Goal: Task Accomplishment & Management: Manage account settings

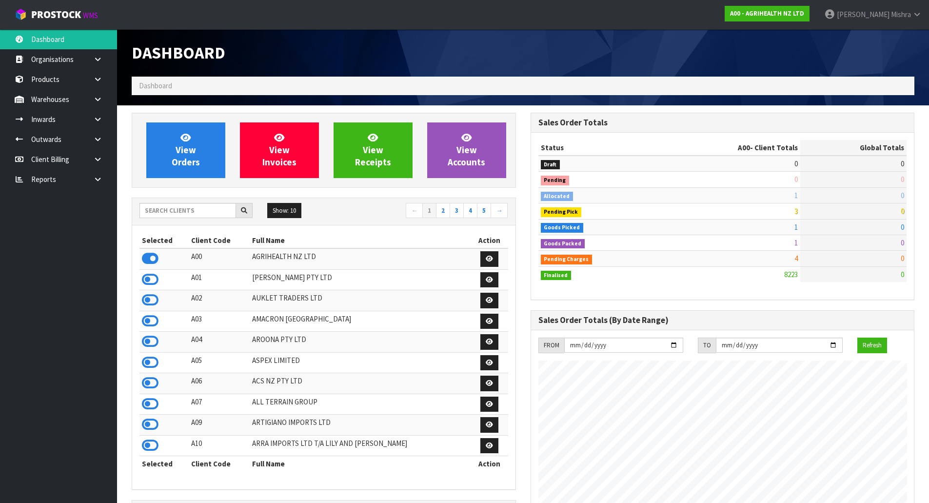
scroll to position [739, 398]
click at [189, 209] on input "text" at bounding box center [187, 210] width 97 height 15
type input "V04"
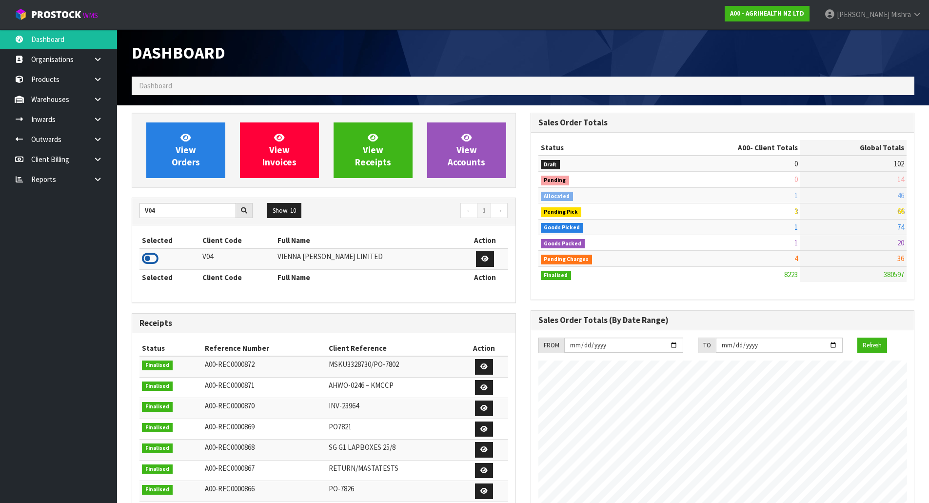
click at [152, 260] on icon at bounding box center [150, 258] width 17 height 15
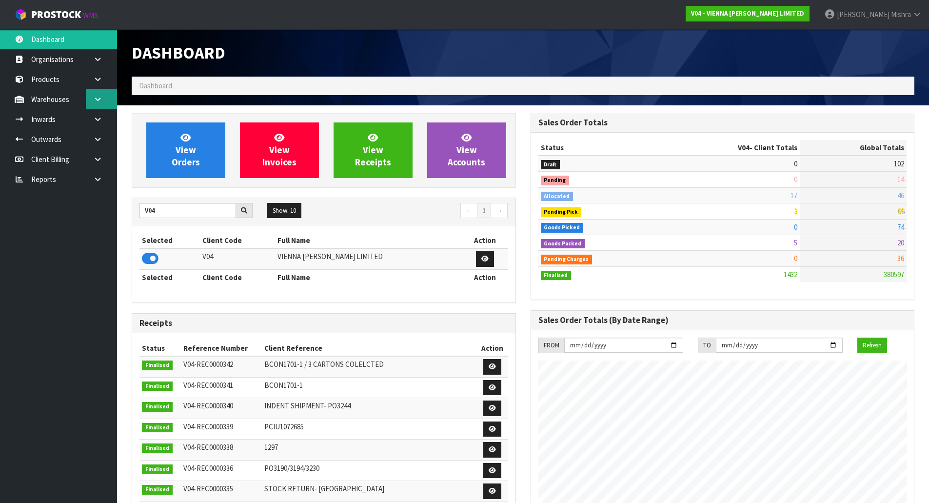
click at [100, 100] on icon at bounding box center [97, 99] width 9 height 7
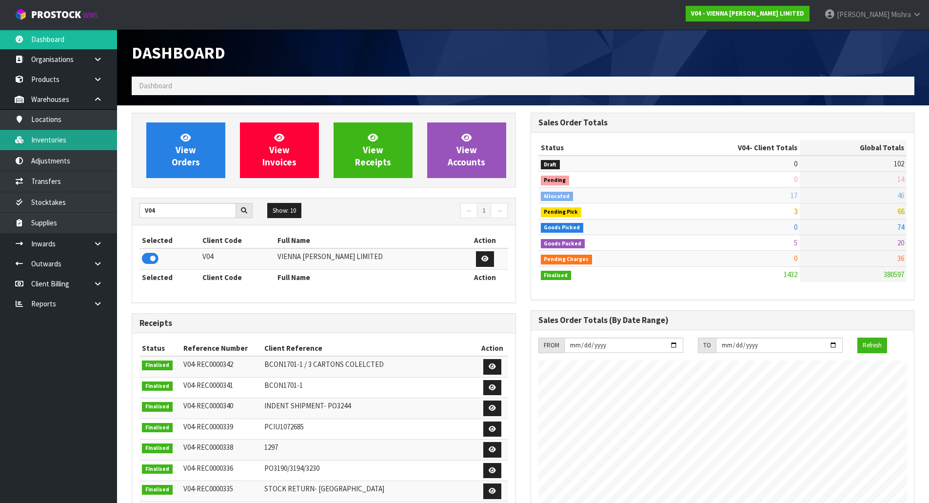
click at [94, 144] on link "Inventories" at bounding box center [58, 140] width 117 height 20
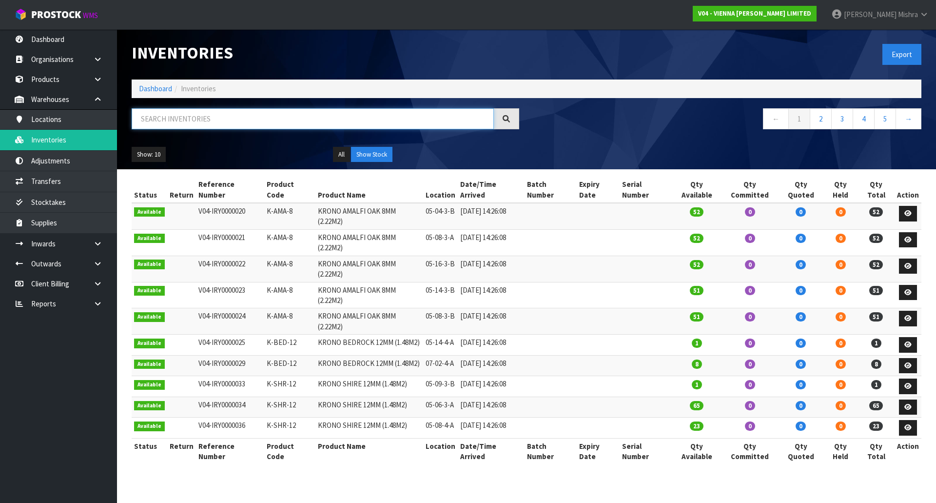
click at [402, 115] on input "text" at bounding box center [313, 118] width 362 height 21
paste input "AE-LP-N-2000"
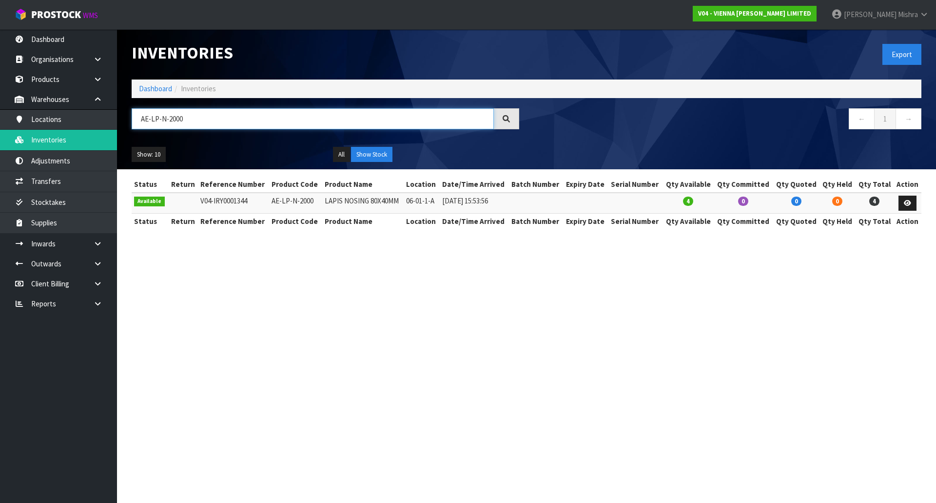
click at [172, 118] on input "AE-LP-N-2000" at bounding box center [313, 118] width 362 height 21
paste input "4"
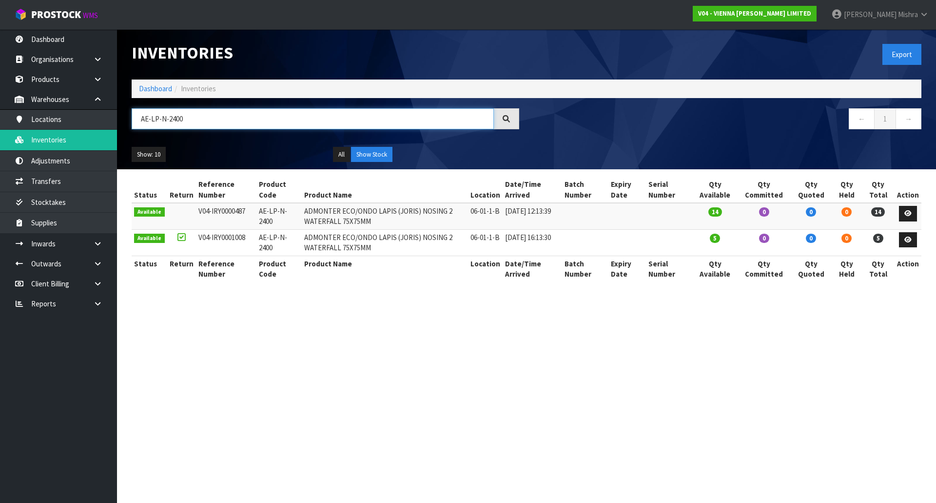
click at [150, 123] on input "AE-LP-N-2400" at bounding box center [313, 118] width 362 height 21
paste input "ST"
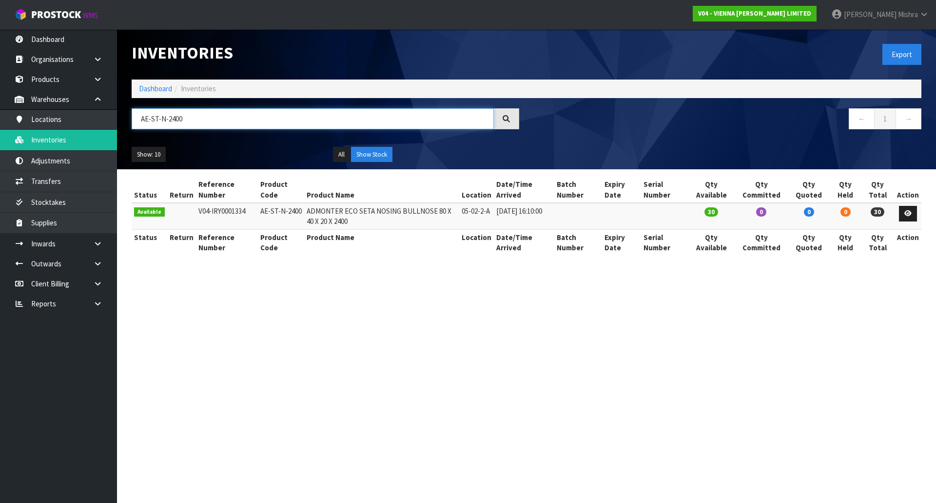
type input "AE-ST-N-2400"
click at [161, 85] on link "Dashboard" at bounding box center [155, 88] width 33 height 9
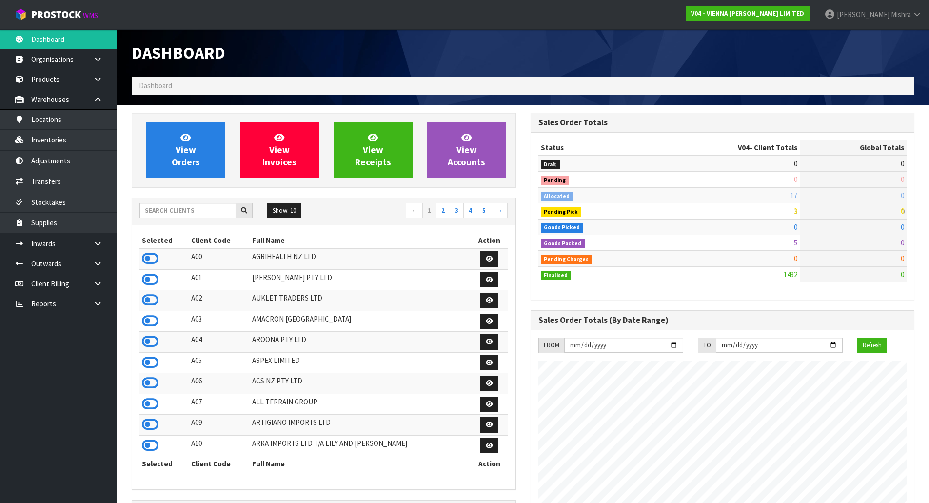
scroll to position [739, 398]
click at [162, 204] on input "text" at bounding box center [187, 210] width 97 height 15
type input "G08"
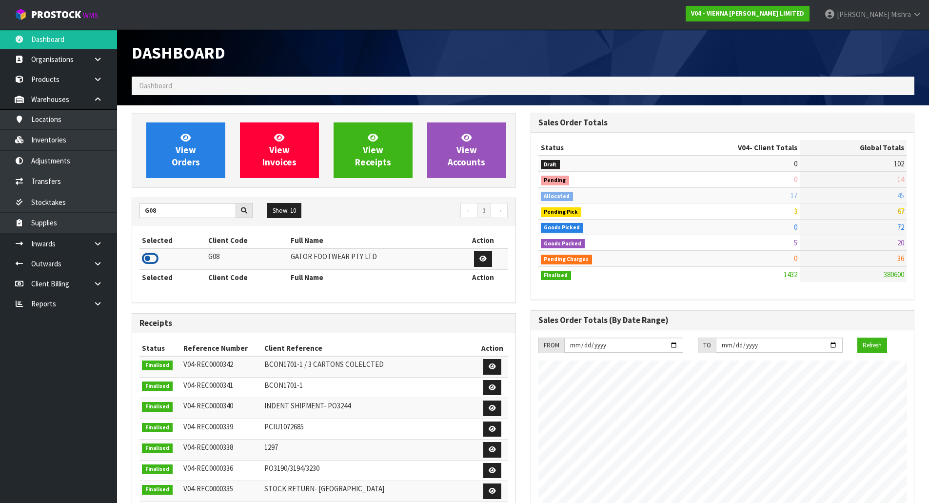
click at [151, 258] on icon at bounding box center [150, 258] width 17 height 15
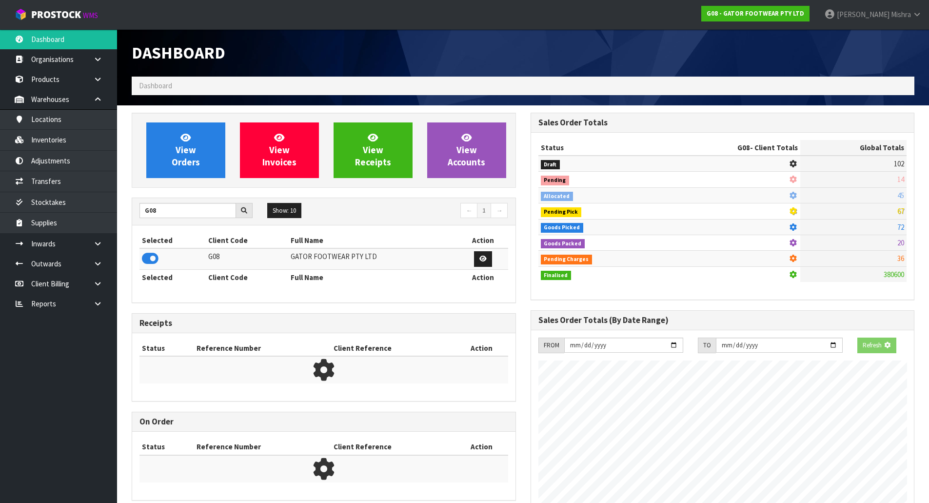
scroll to position [608, 398]
click at [222, 92] on ol "Dashboard" at bounding box center [523, 86] width 783 height 18
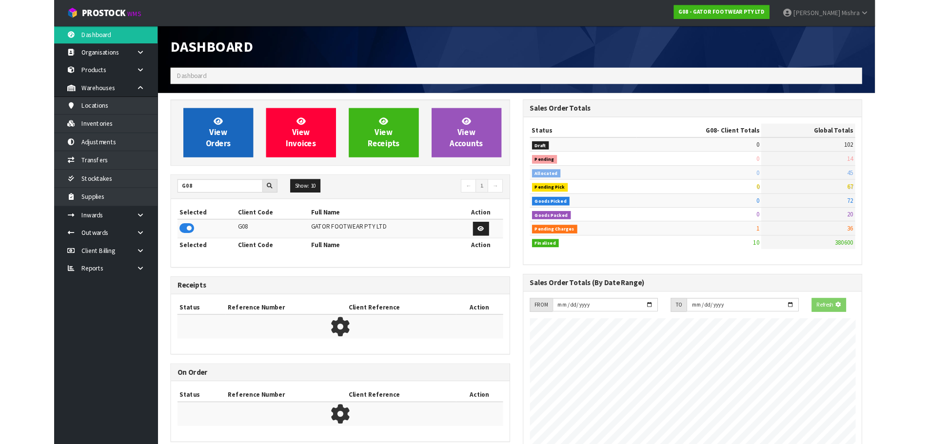
scroll to position [628, 398]
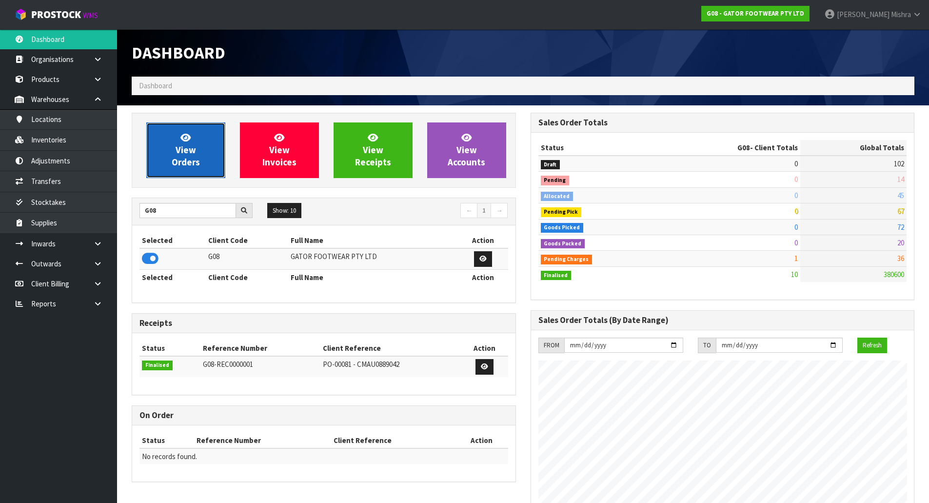
click at [216, 155] on link "View Orders" at bounding box center [185, 150] width 79 height 56
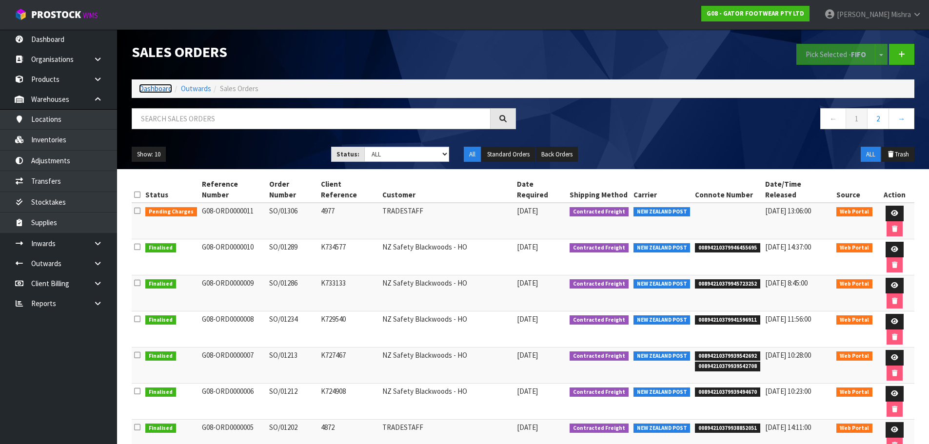
click at [158, 91] on link "Dashboard" at bounding box center [155, 88] width 33 height 9
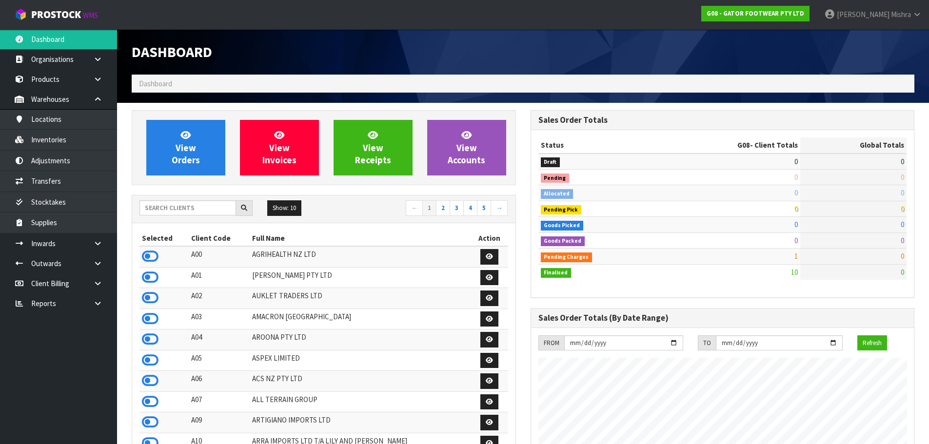
scroll to position [628, 398]
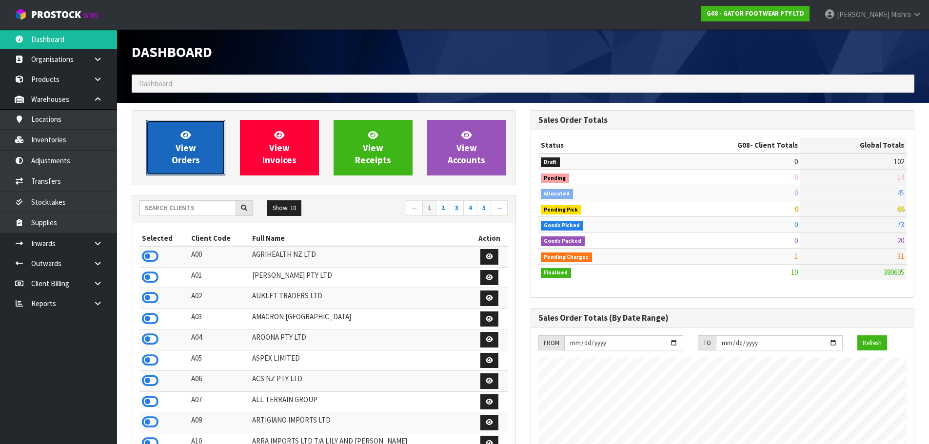
click at [195, 145] on span "View Orders" at bounding box center [186, 147] width 28 height 37
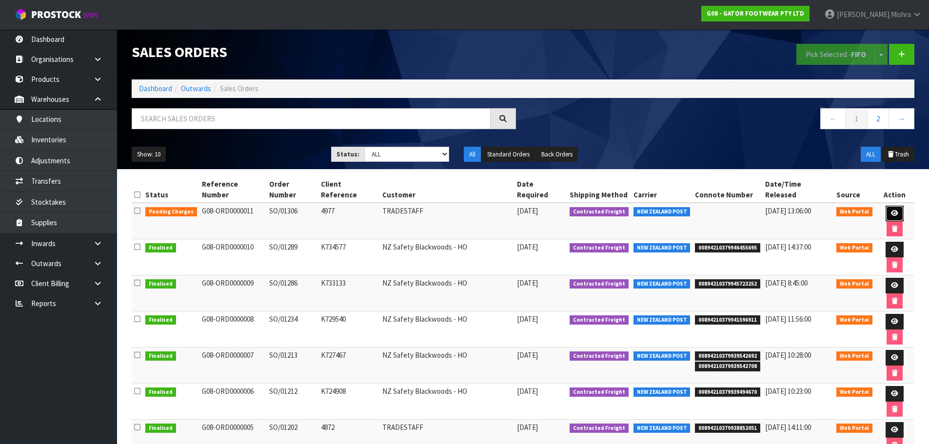
click at [891, 210] on icon at bounding box center [894, 213] width 7 height 6
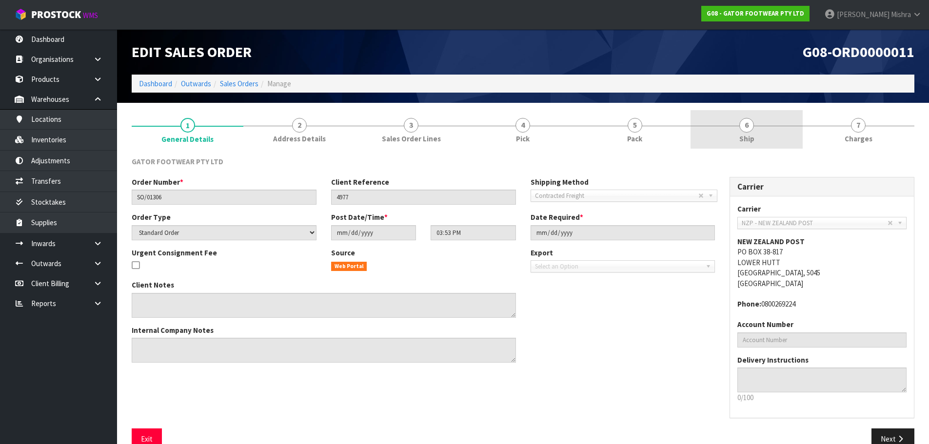
click at [778, 131] on link "6 Ship" at bounding box center [747, 129] width 112 height 39
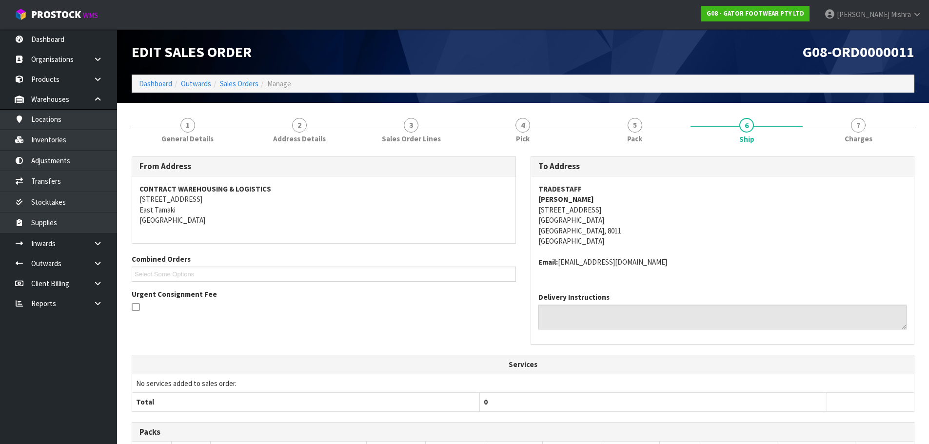
click at [564, 187] on strong "TRADESTAFF" at bounding box center [559, 188] width 43 height 9
copy strong "TRADESTAFF"
click at [595, 194] on address "TRADESTAFF [PERSON_NAME] [STREET_ADDRESS]" at bounding box center [722, 215] width 369 height 63
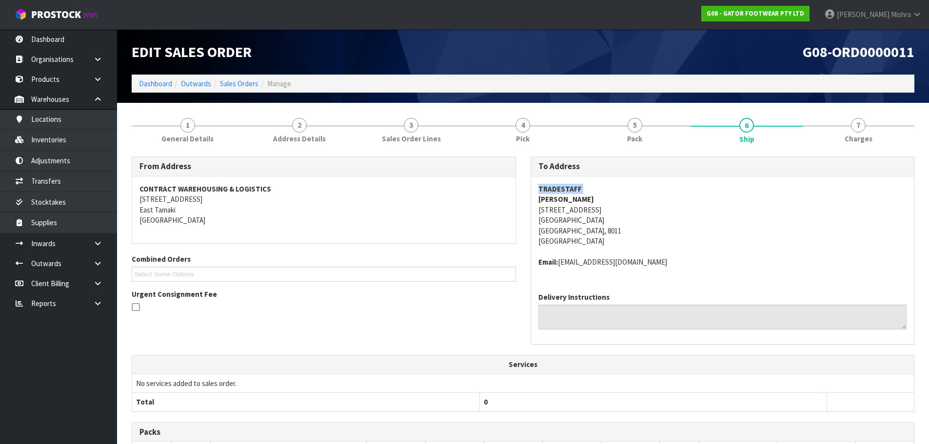
click at [595, 194] on address "TRADESTAFF [PERSON_NAME] [STREET_ADDRESS]" at bounding box center [722, 215] width 369 height 63
click at [597, 193] on address "TRADESTAFF [PERSON_NAME] [STREET_ADDRESS]" at bounding box center [722, 215] width 369 height 63
click at [594, 199] on strong "[PERSON_NAME]" at bounding box center [566, 199] width 56 height 9
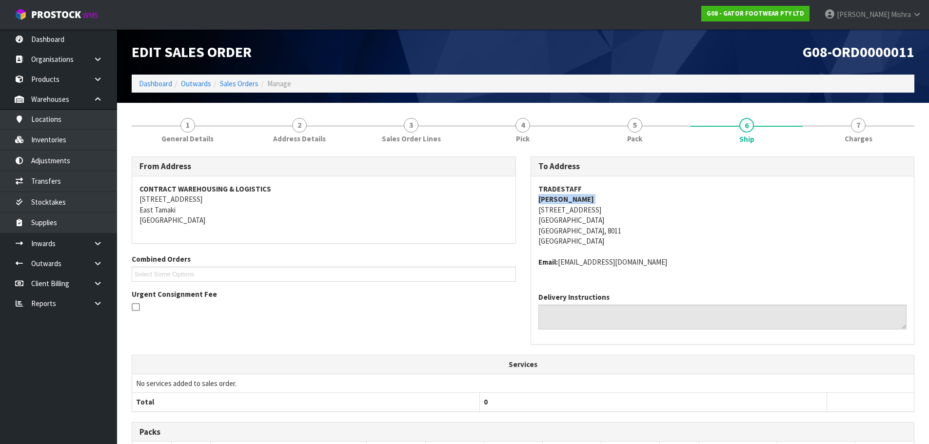
copy strong "[PERSON_NAME]"
click at [557, 213] on address "TRADESTAFF [PERSON_NAME] [STREET_ADDRESS]" at bounding box center [722, 215] width 369 height 63
copy address "[STREET_ADDRESS]"
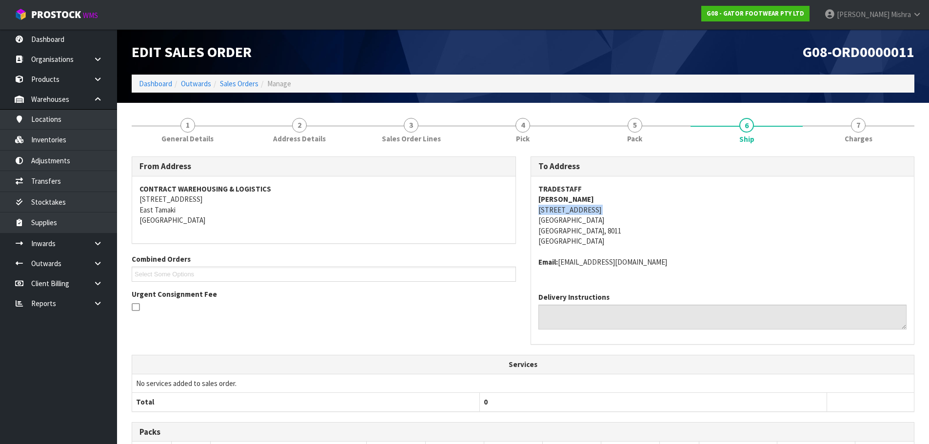
drag, startPoint x: 665, startPoint y: 262, endPoint x: 561, endPoint y: 263, distance: 104.4
click at [561, 264] on address "Email: [EMAIL_ADDRESS][DOMAIN_NAME]" at bounding box center [722, 262] width 369 height 10
copy address "[EMAIL_ADDRESS][DOMAIN_NAME]"
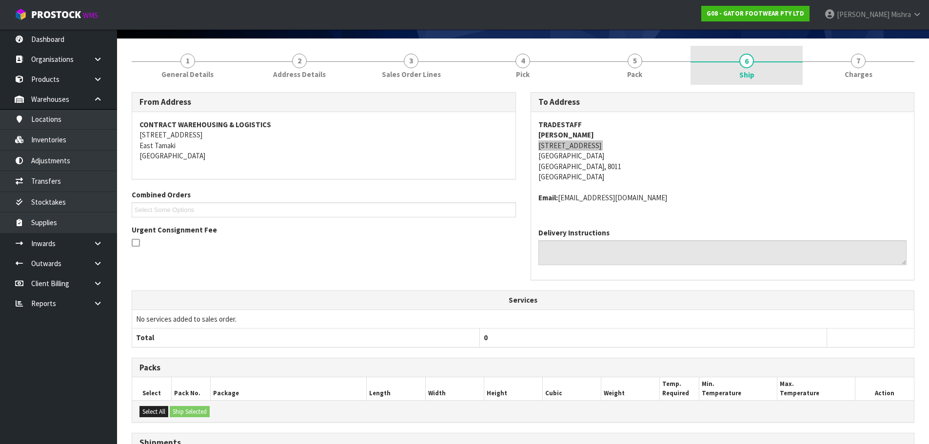
scroll to position [49, 0]
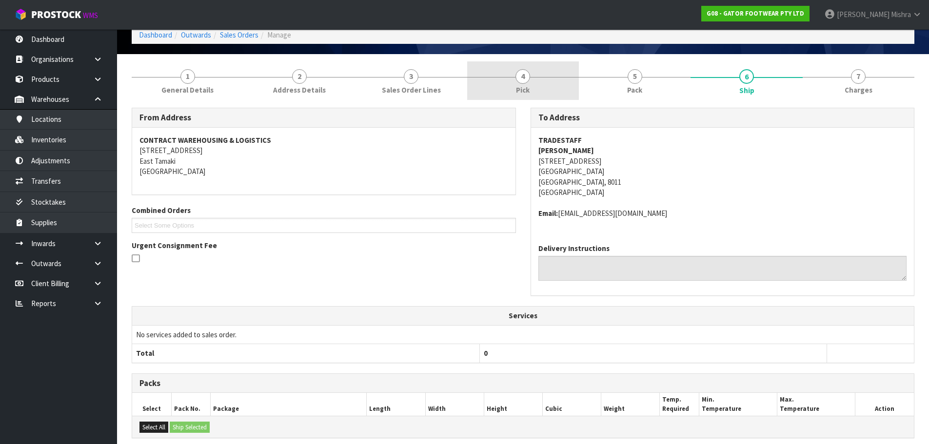
click at [572, 77] on div at bounding box center [523, 77] width 112 height 0
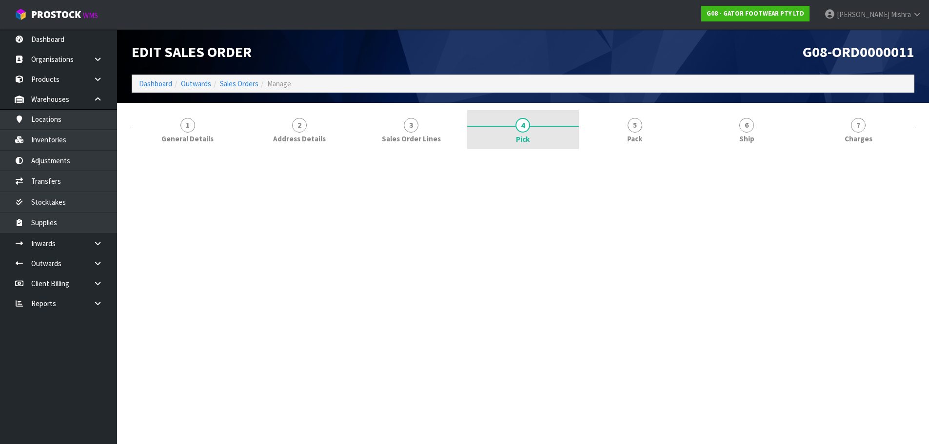
scroll to position [0, 0]
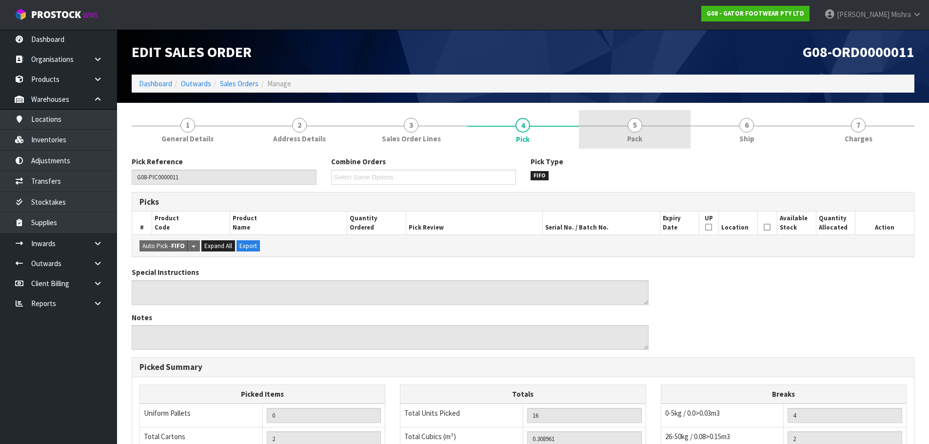
click at [666, 126] on link "5 Pack" at bounding box center [635, 129] width 112 height 39
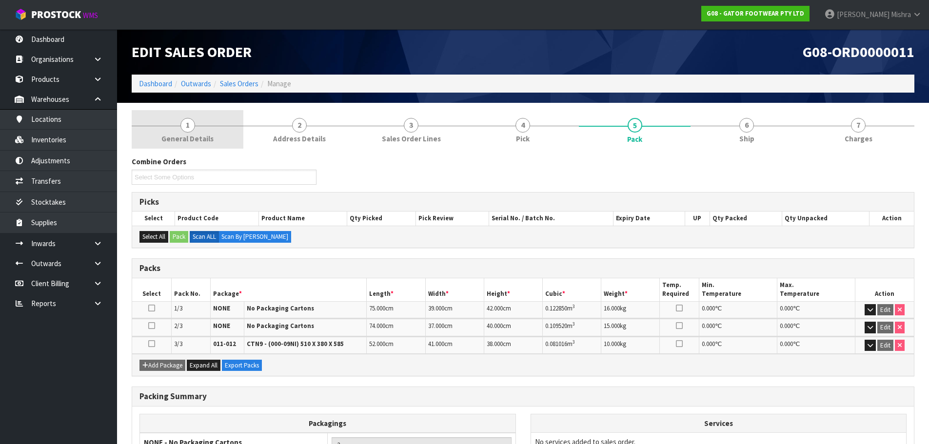
click at [177, 139] on span "General Details" at bounding box center [187, 139] width 52 height 10
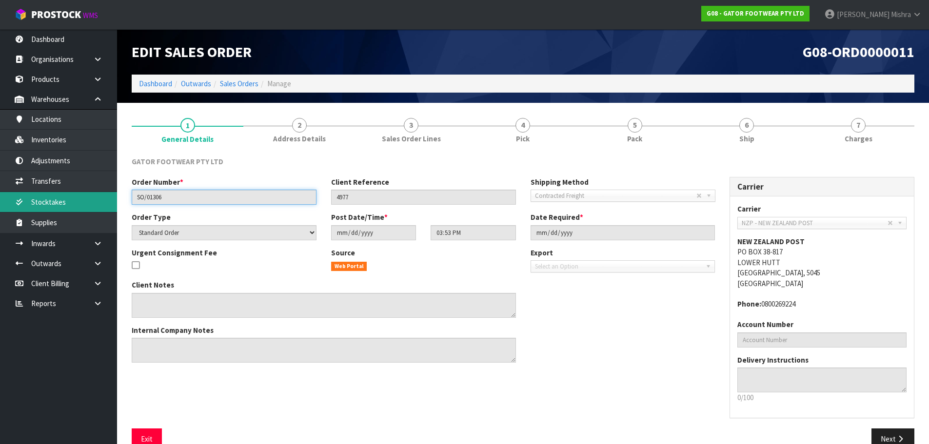
drag, startPoint x: 190, startPoint y: 201, endPoint x: 0, endPoint y: 206, distance: 189.8
click at [0, 206] on body "Toggle navigation ProStock WMS G08 - GATOR FOOTWEAR PTY LTD [PERSON_NAME] Logou…" at bounding box center [464, 222] width 929 height 444
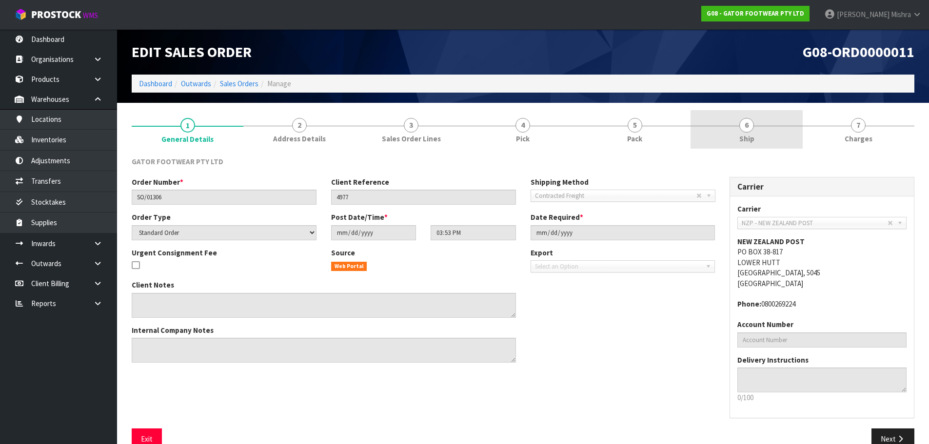
click at [727, 131] on link "6 Ship" at bounding box center [747, 129] width 112 height 39
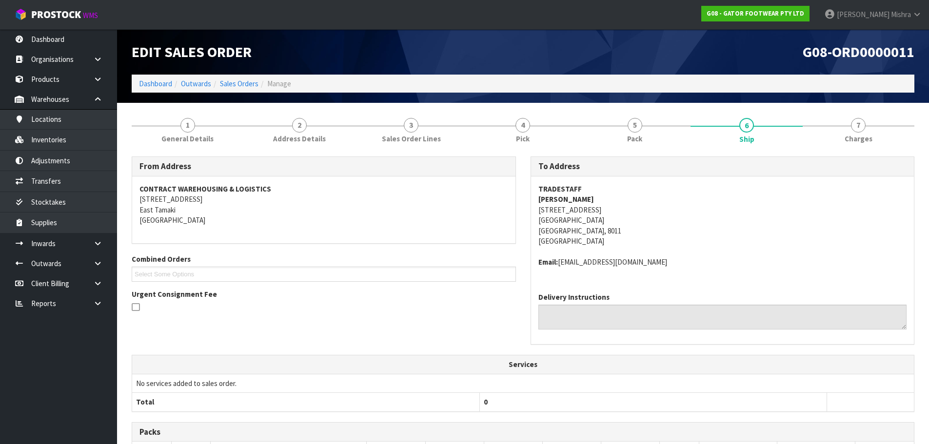
click at [568, 185] on strong "TRADESTAFF" at bounding box center [559, 188] width 43 height 9
copy strong "TRADESTAFF"
click at [583, 201] on strong "[PERSON_NAME]" at bounding box center [566, 199] width 56 height 9
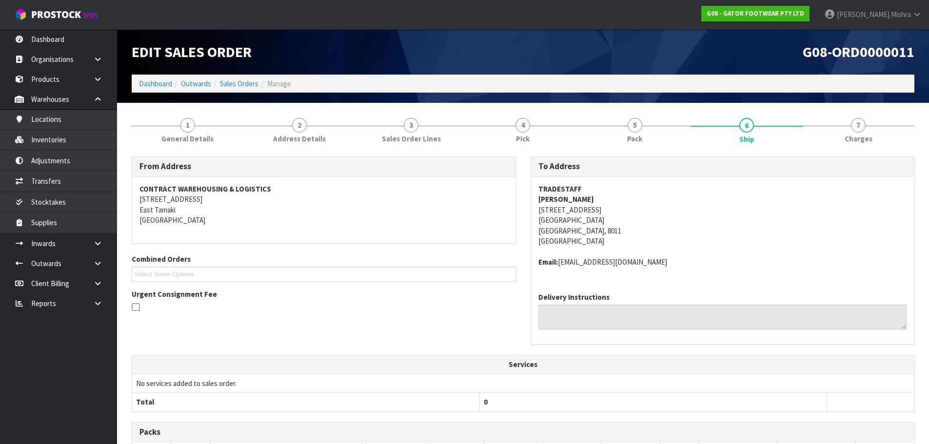
click at [583, 201] on strong "[PERSON_NAME]" at bounding box center [566, 199] width 56 height 9
copy strong "[PERSON_NAME]"
click at [583, 212] on address "TRADESTAFF [PERSON_NAME] [STREET_ADDRESS]" at bounding box center [722, 215] width 369 height 63
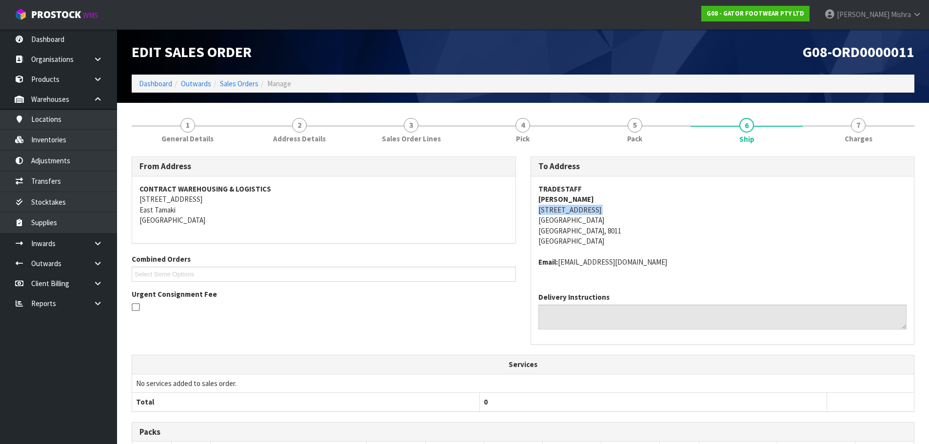
click at [583, 212] on address "TRADESTAFF [PERSON_NAME] [STREET_ADDRESS]" at bounding box center [722, 215] width 369 height 63
copy address "[STREET_ADDRESS]"
drag, startPoint x: 685, startPoint y: 272, endPoint x: 561, endPoint y: 276, distance: 124.0
click at [561, 276] on div "TRADESTAFF [PERSON_NAME] [STREET_ADDRESS] Email: [EMAIL_ADDRESS][DOMAIN_NAME]" at bounding box center [722, 231] width 383 height 108
copy address "[EMAIL_ADDRESS][DOMAIN_NAME]"
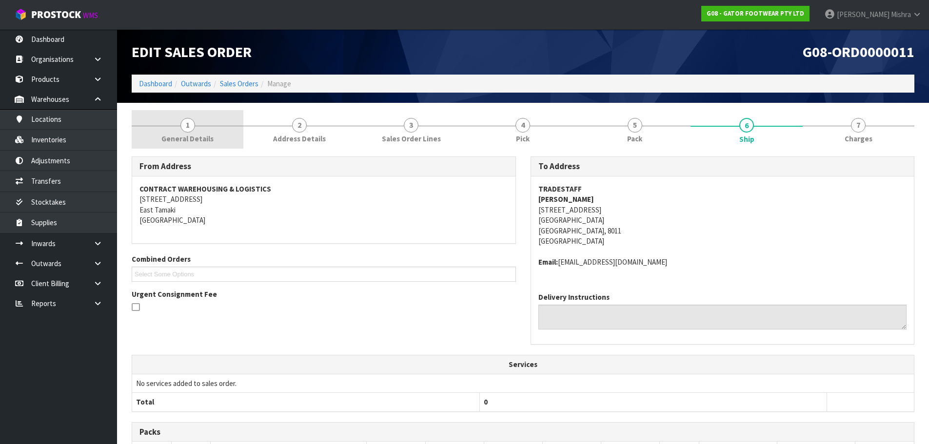
click at [166, 137] on span "General Details" at bounding box center [187, 139] width 52 height 10
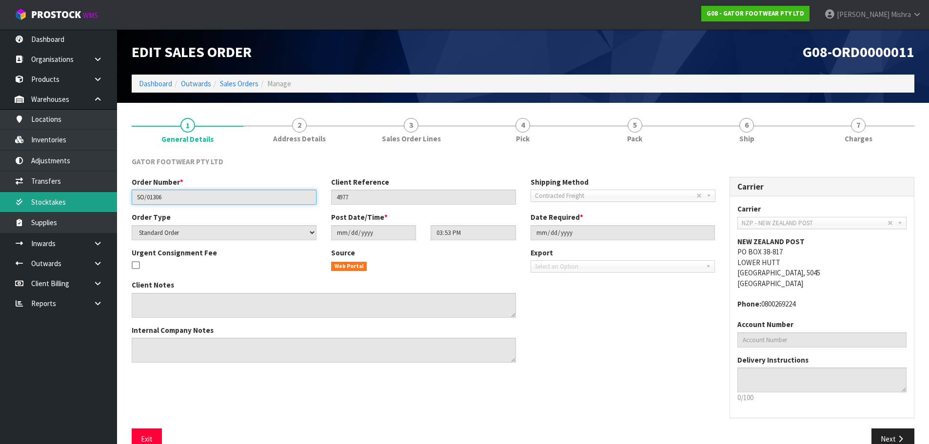
drag, startPoint x: 190, startPoint y: 194, endPoint x: 46, endPoint y: 199, distance: 143.5
click at [46, 199] on body "Toggle navigation ProStock WMS G08 - GATOR FOOTWEAR PTY LTD [PERSON_NAME] Logou…" at bounding box center [464, 222] width 929 height 444
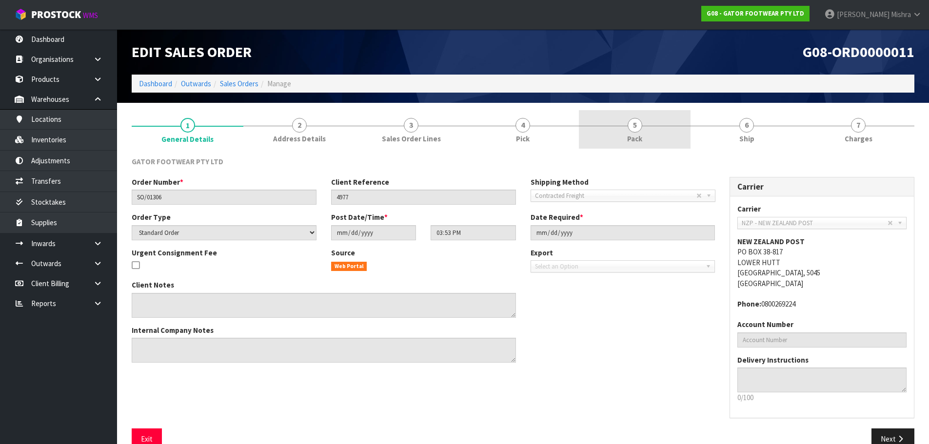
click at [666, 134] on link "5 Pack" at bounding box center [635, 129] width 112 height 39
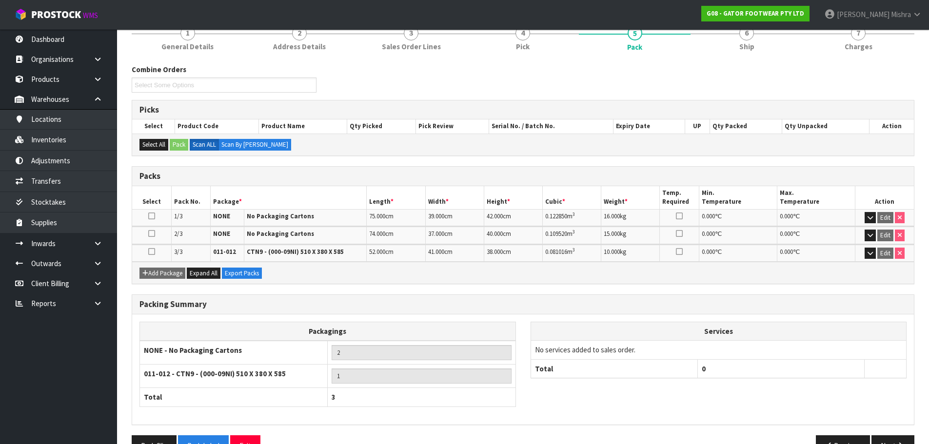
scroll to position [119, 0]
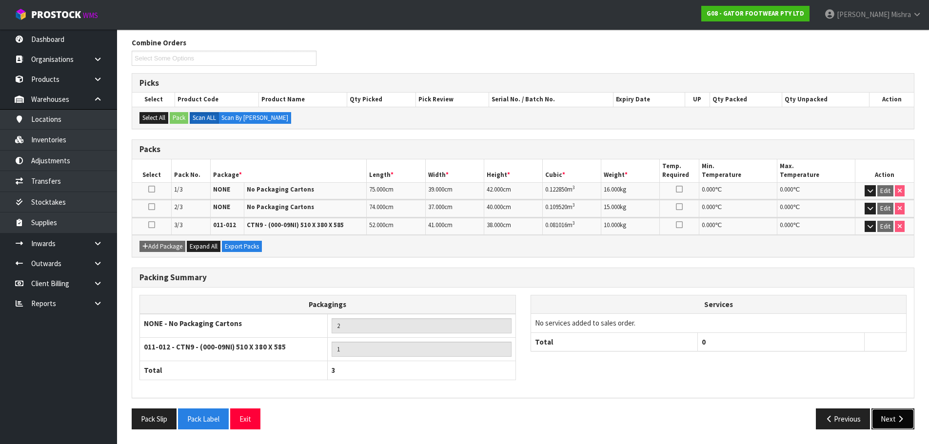
click at [886, 416] on button "Next" at bounding box center [893, 419] width 43 height 21
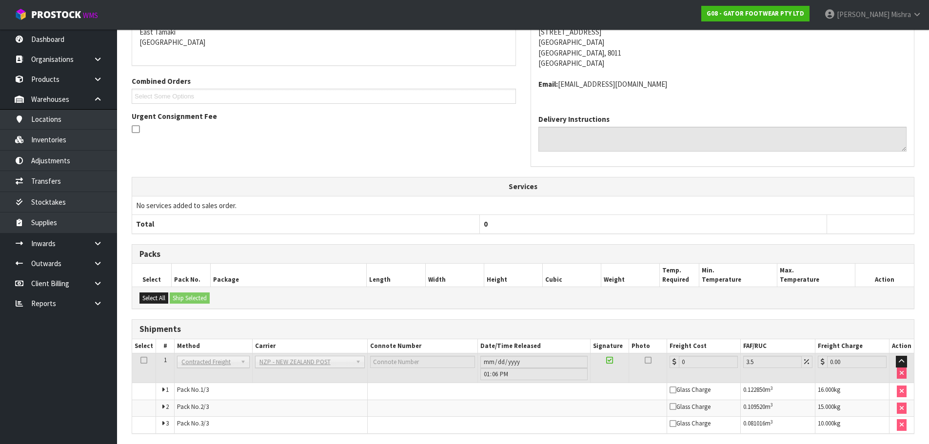
scroll to position [214, 0]
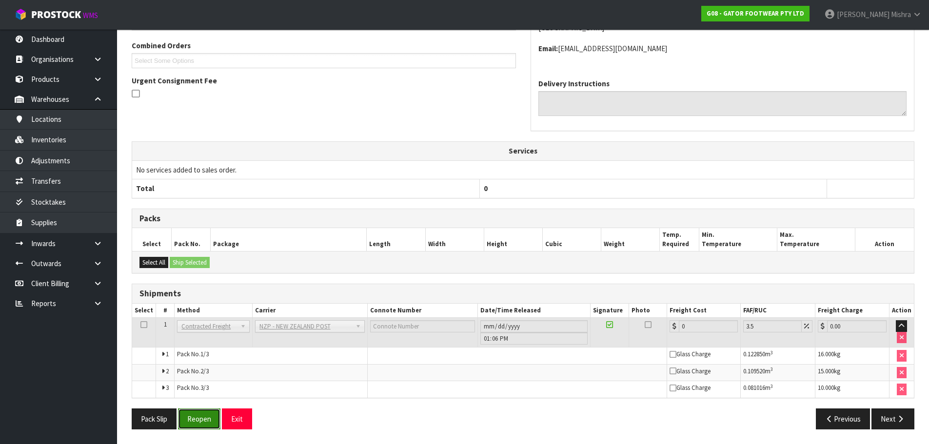
click at [202, 421] on button "Reopen" at bounding box center [199, 419] width 42 height 21
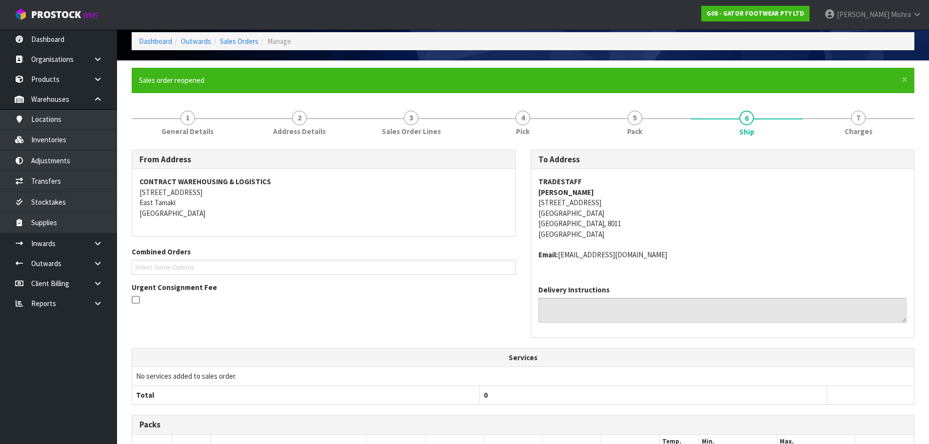
scroll to position [275, 0]
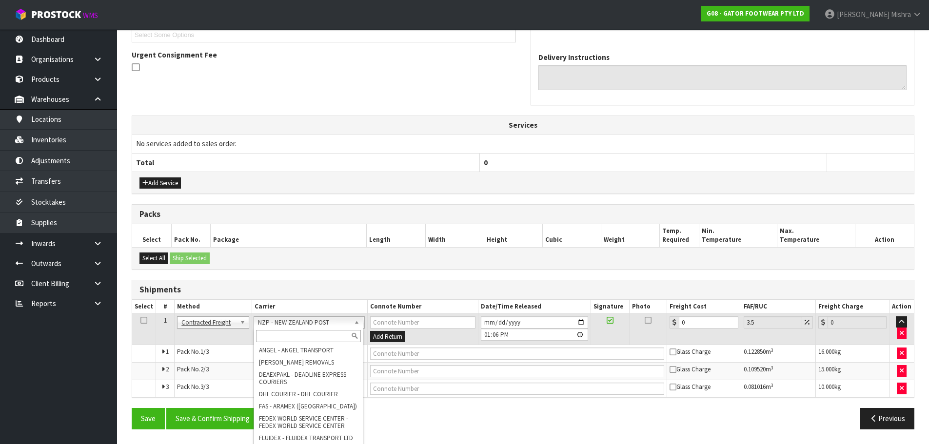
click at [316, 337] on input "text" at bounding box center [308, 336] width 105 height 12
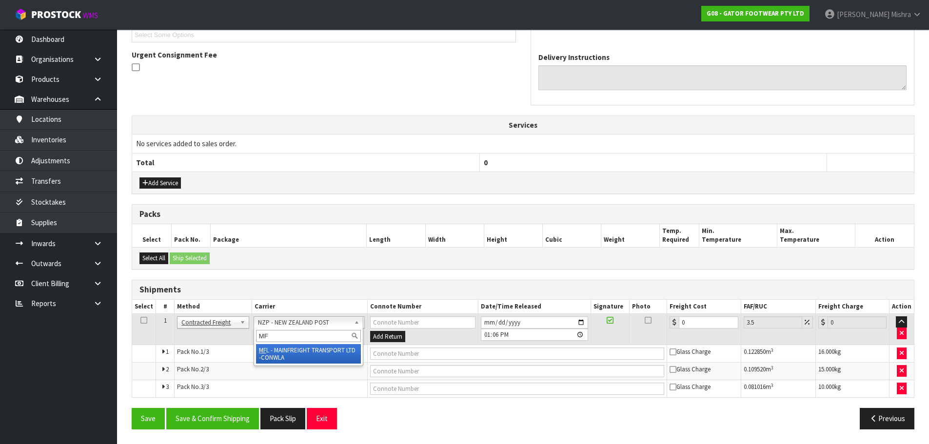
type input "MF"
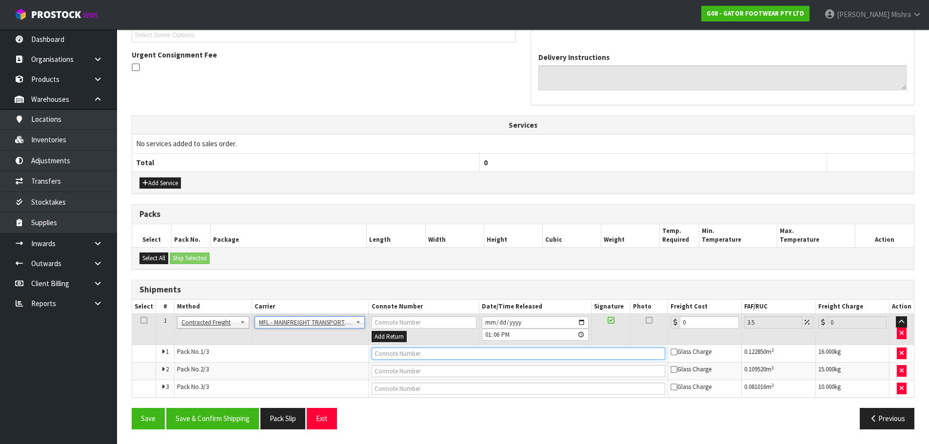
click at [420, 350] on input "text" at bounding box center [519, 354] width 294 height 12
paste input "FWM58627545"
type input "FWM58627545"
drag, startPoint x: 690, startPoint y: 319, endPoint x: 520, endPoint y: 331, distance: 170.6
click at [520, 332] on tr "1 Client Local Pickup Customer Local Pickup Company Freight Contracted Freight …" at bounding box center [523, 330] width 782 height 32
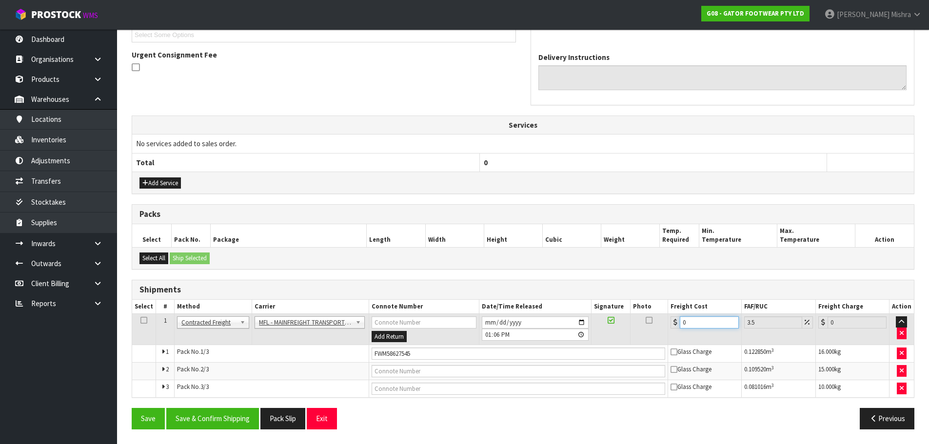
type input "6"
type input "6.21"
type input "61"
type input "63.13"
type input "61"
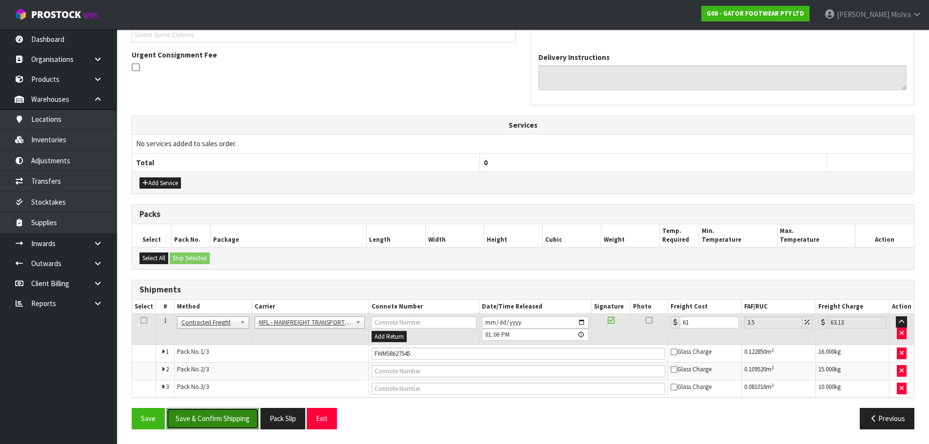
click at [223, 417] on button "Save & Confirm Shipping" at bounding box center [212, 418] width 93 height 21
